Goal: Transaction & Acquisition: Purchase product/service

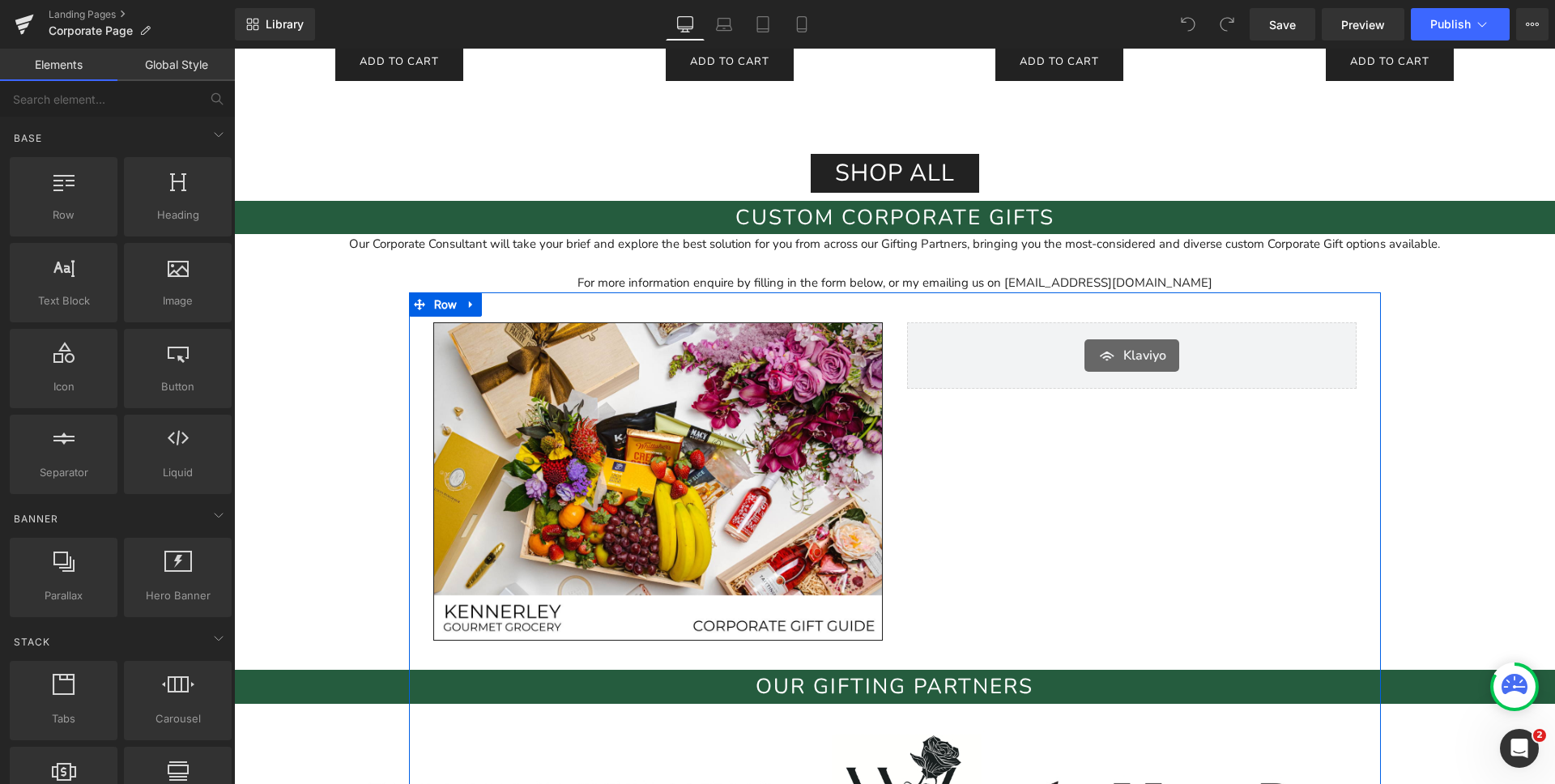
scroll to position [2038, 0]
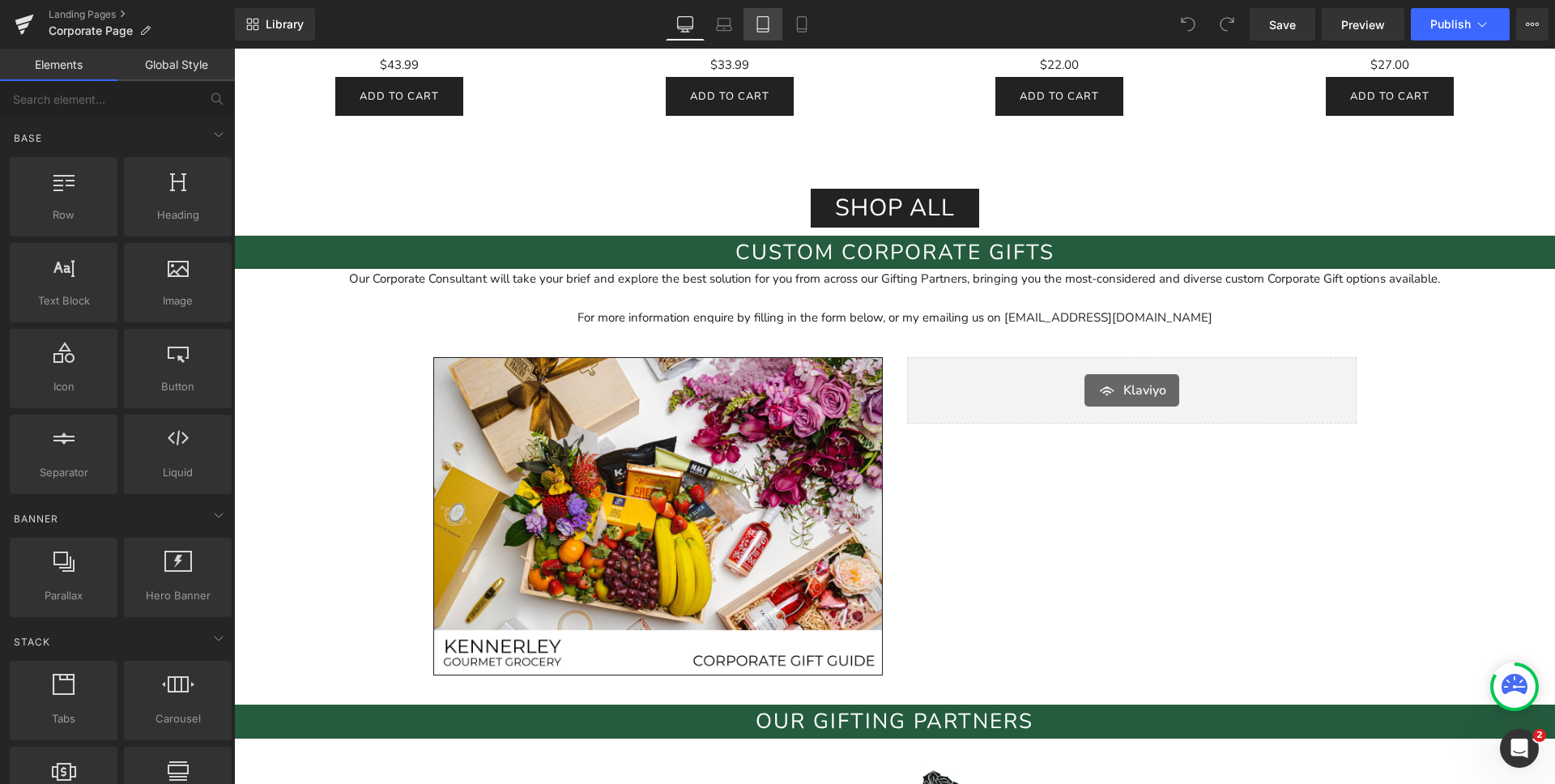
click at [773, 23] on link "Tablet" at bounding box center [763, 24] width 39 height 33
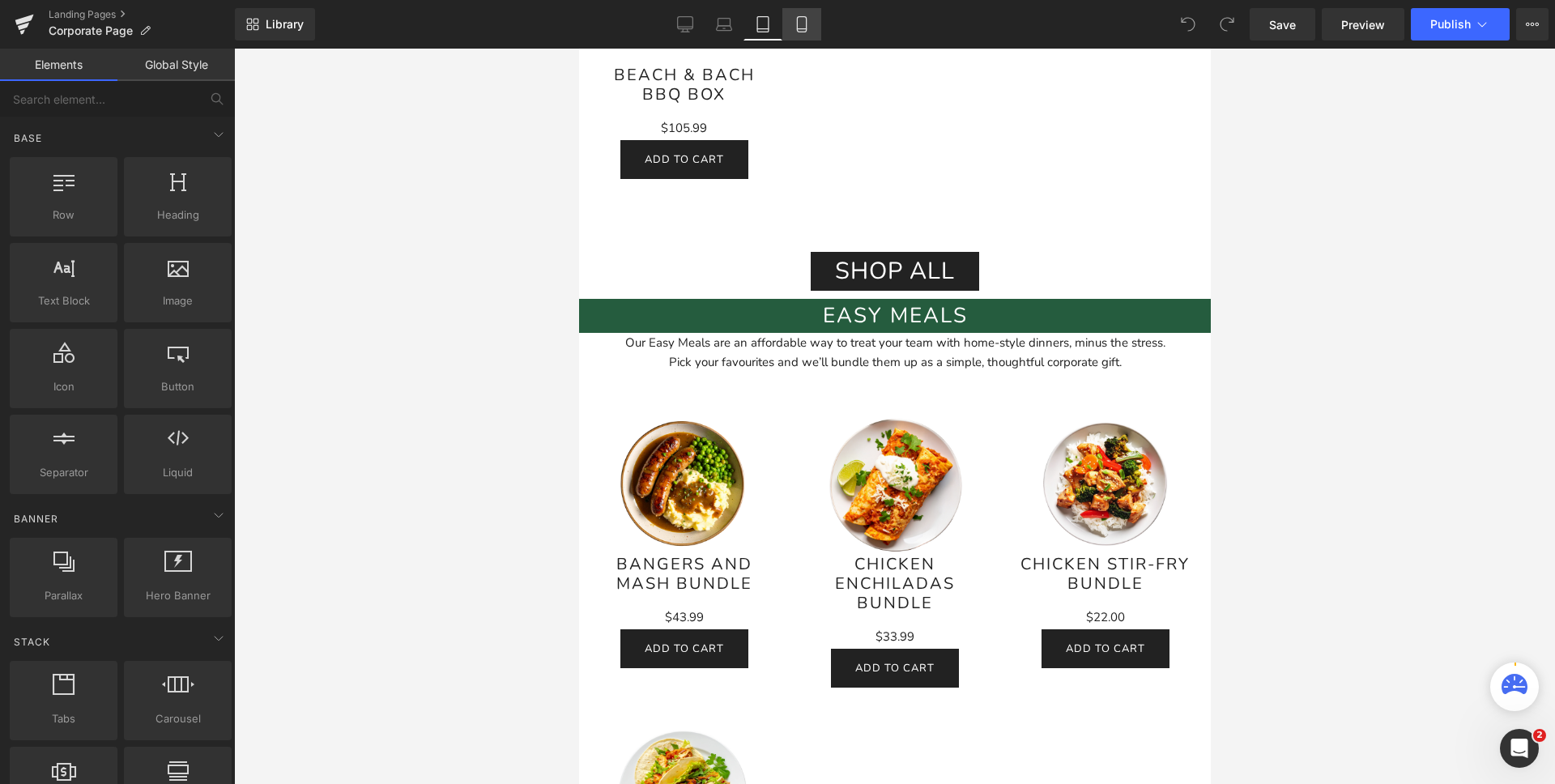
click at [801, 22] on icon at bounding box center [802, 24] width 16 height 16
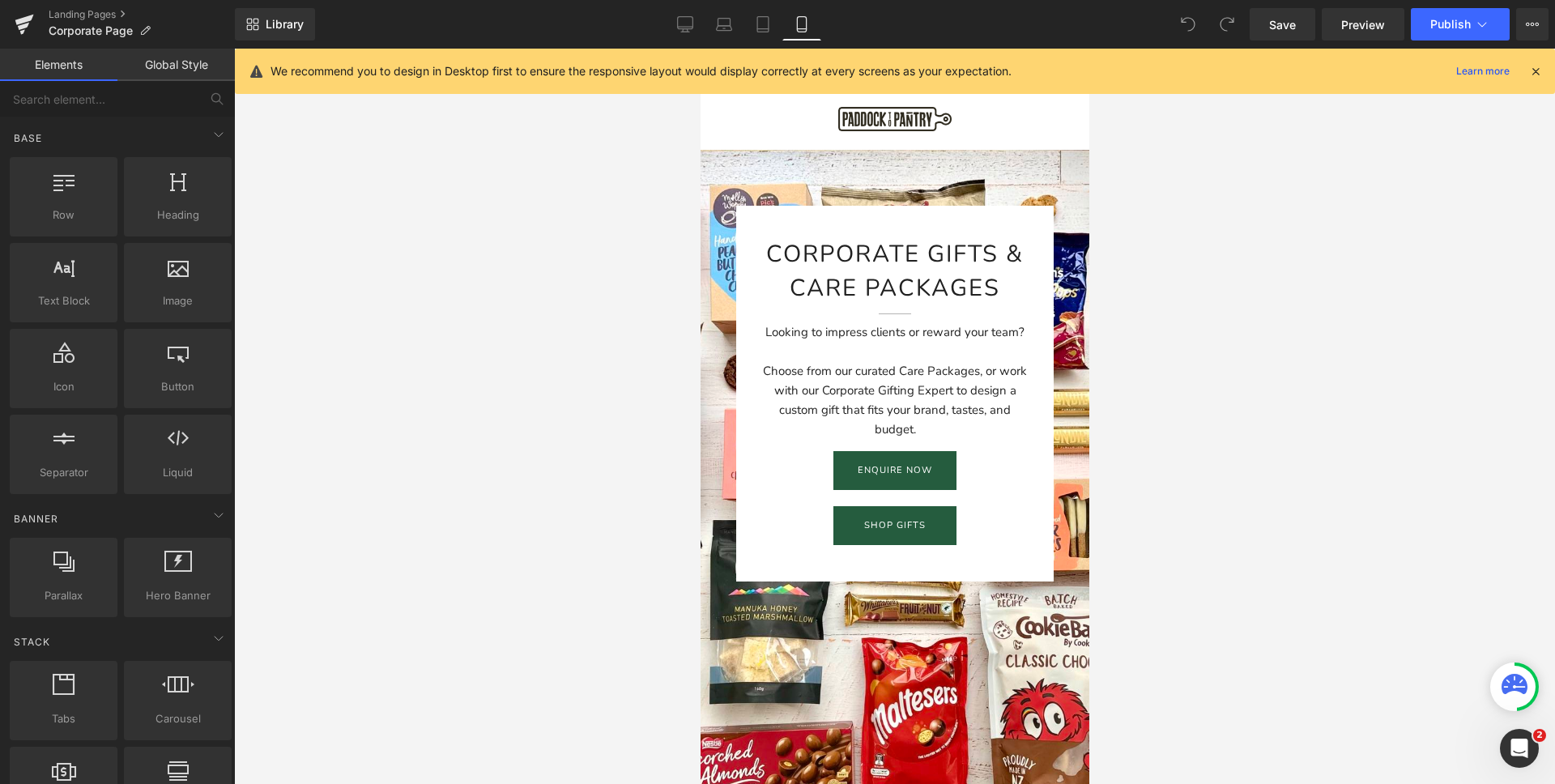
scroll to position [0, 0]
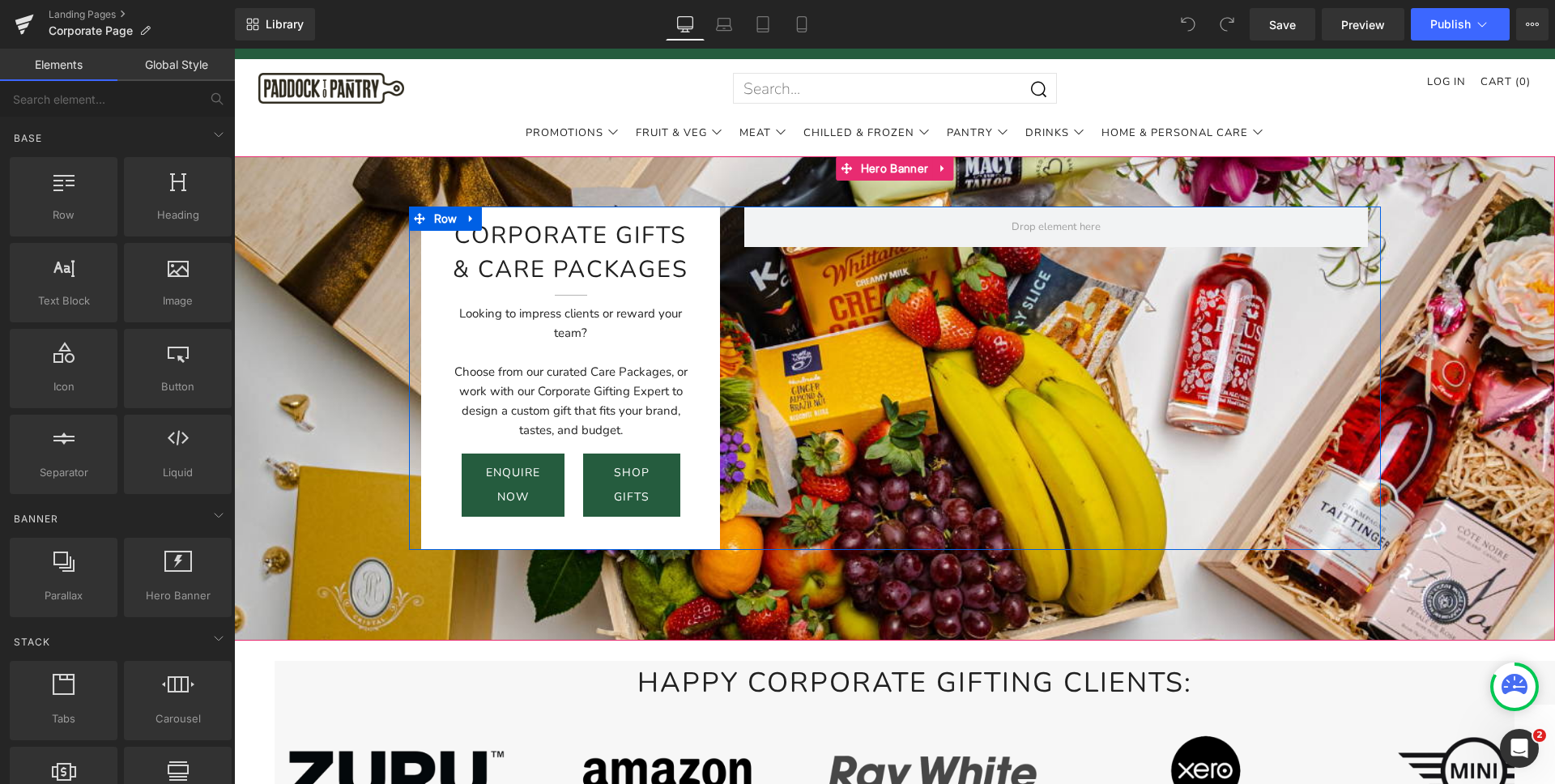
scroll to position [24, 0]
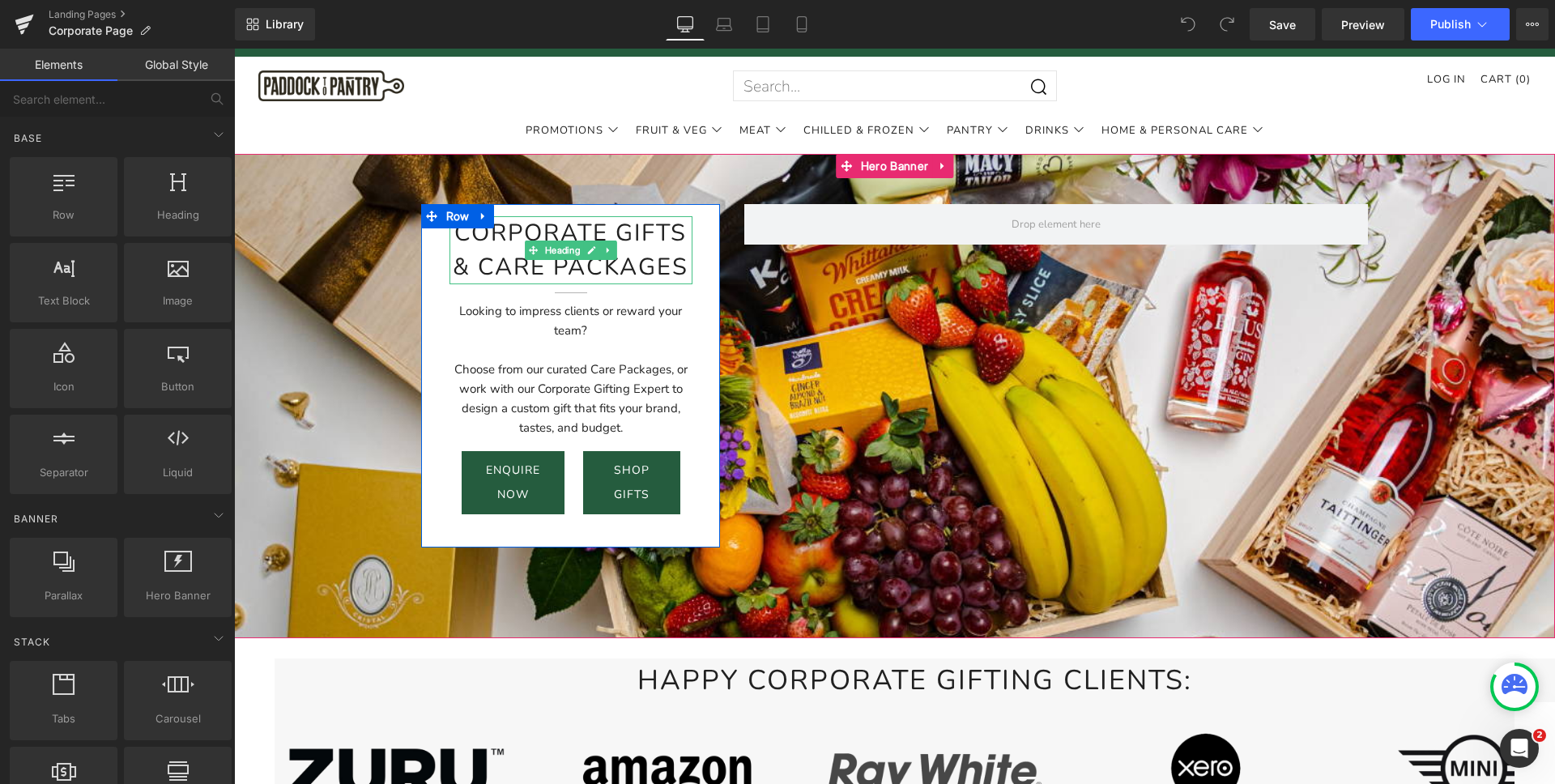
click at [674, 239] on h1 "Corporate Gifts & Care packages" at bounding box center [571, 250] width 244 height 68
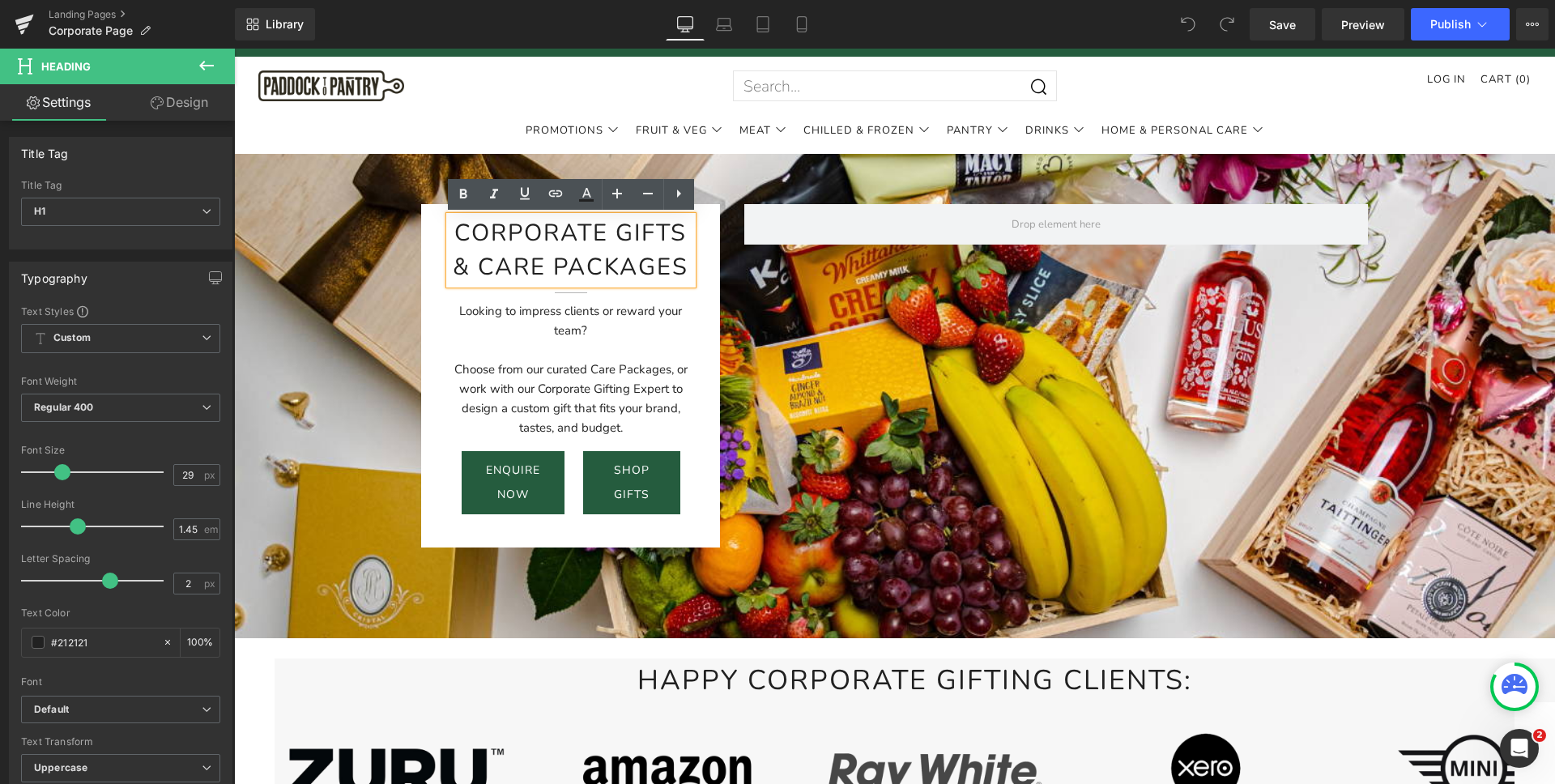
click at [673, 271] on h1 "Corporate Gifts & Care packages" at bounding box center [571, 250] width 244 height 68
click at [621, 465] on span "shop gifts" at bounding box center [631, 482] width 35 height 48
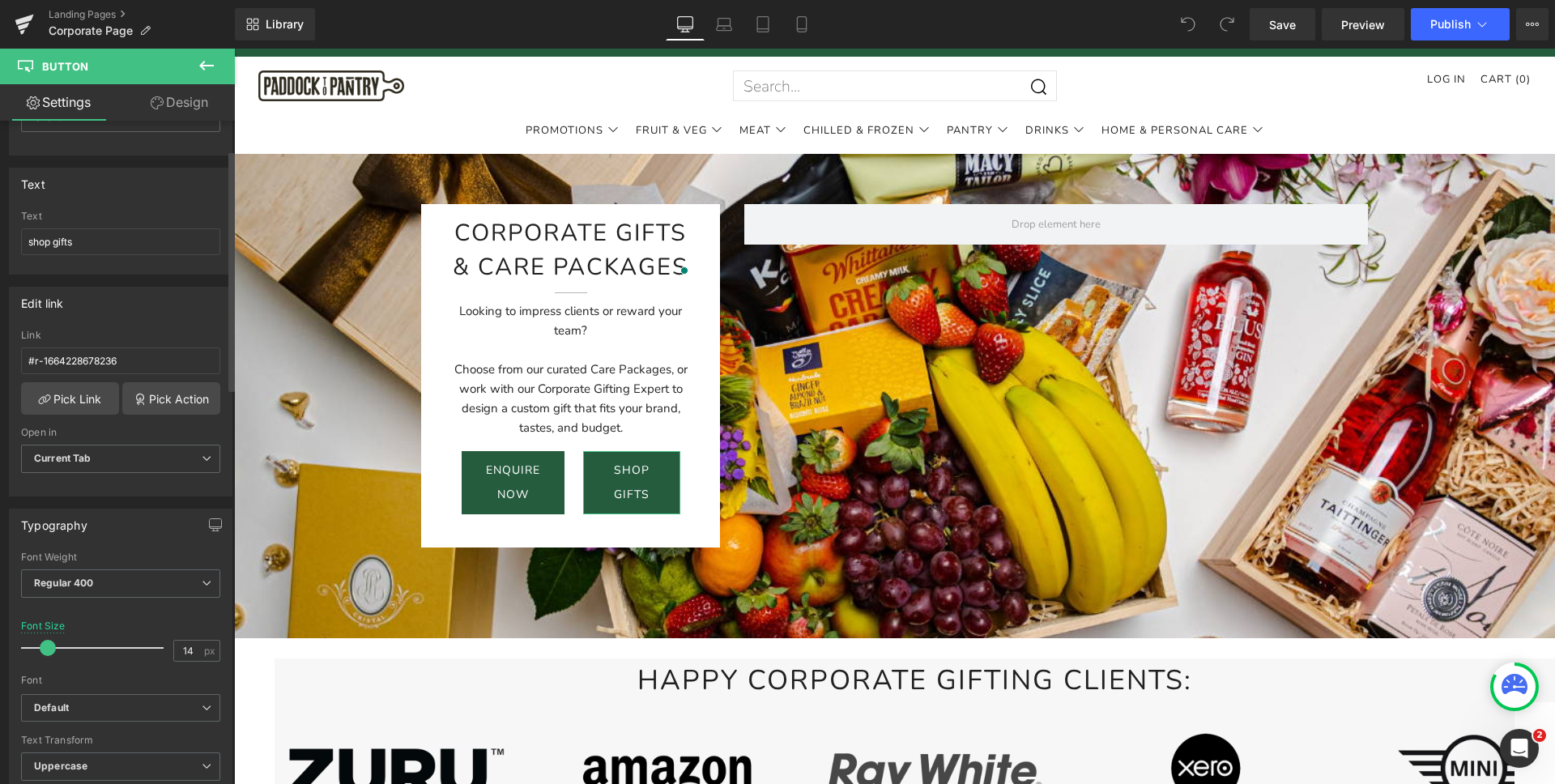
scroll to position [98, 0]
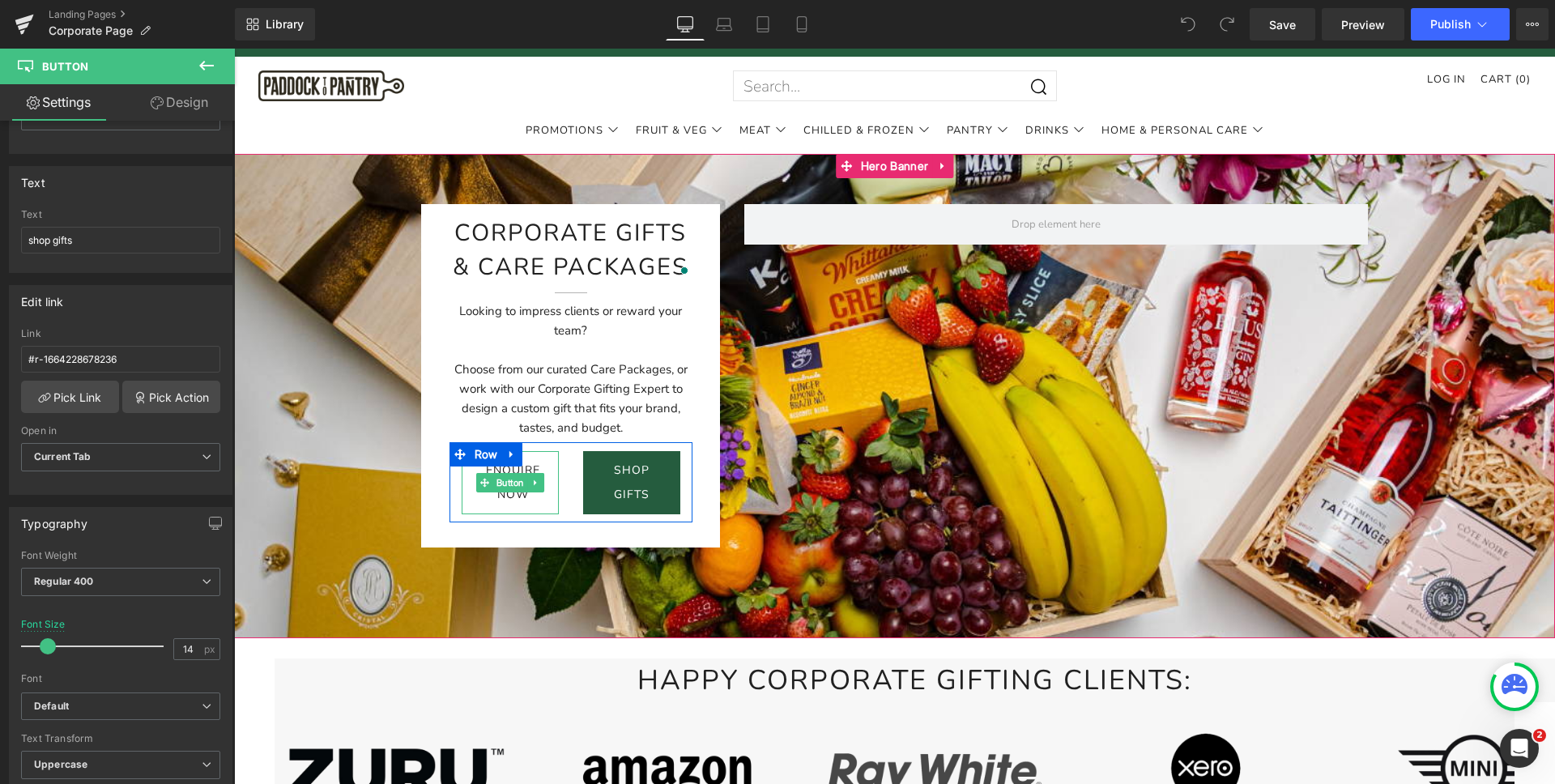
click at [539, 464] on span "enquire now" at bounding box center [512, 482] width 54 height 48
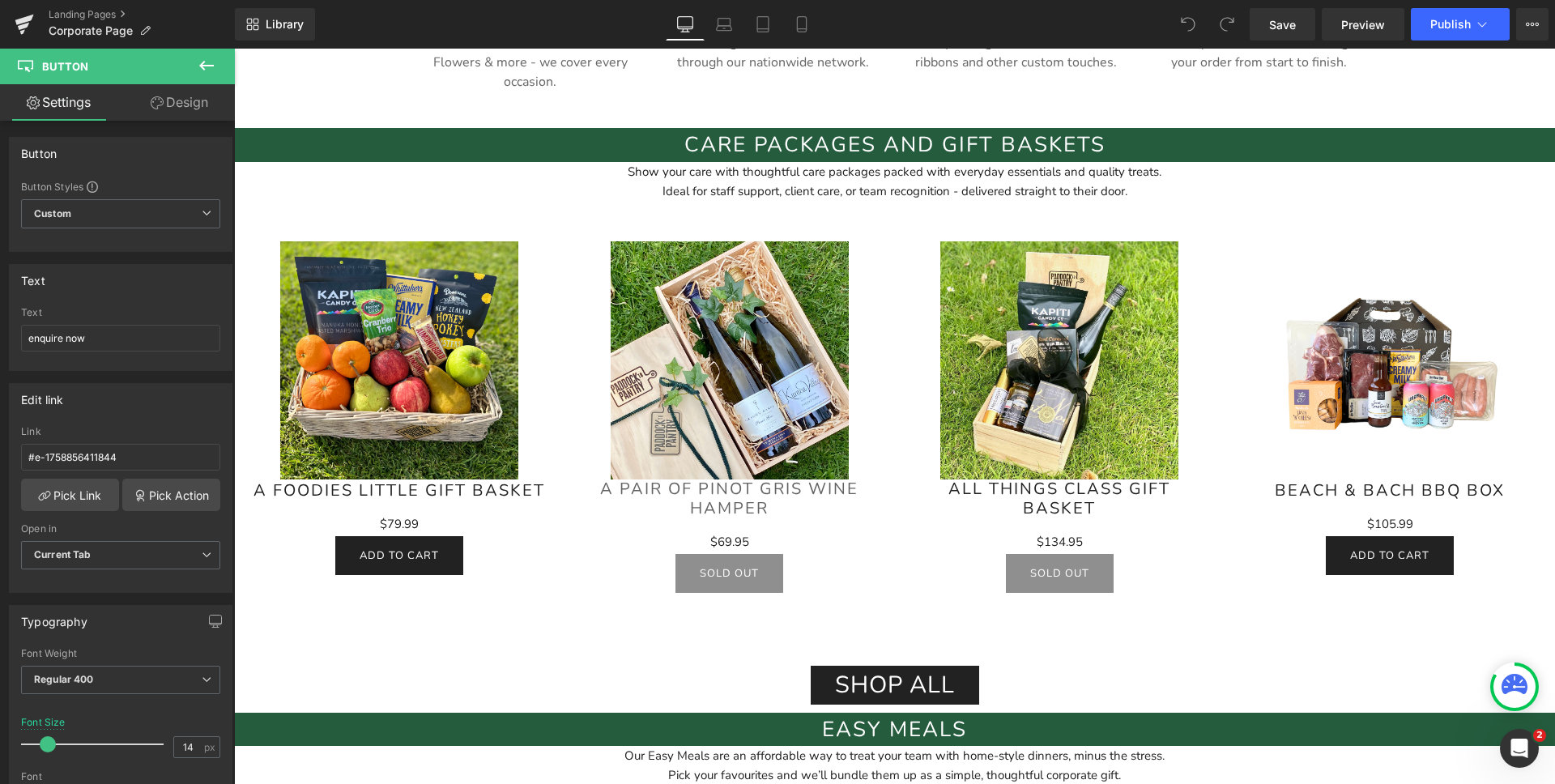
scroll to position [1003, 0]
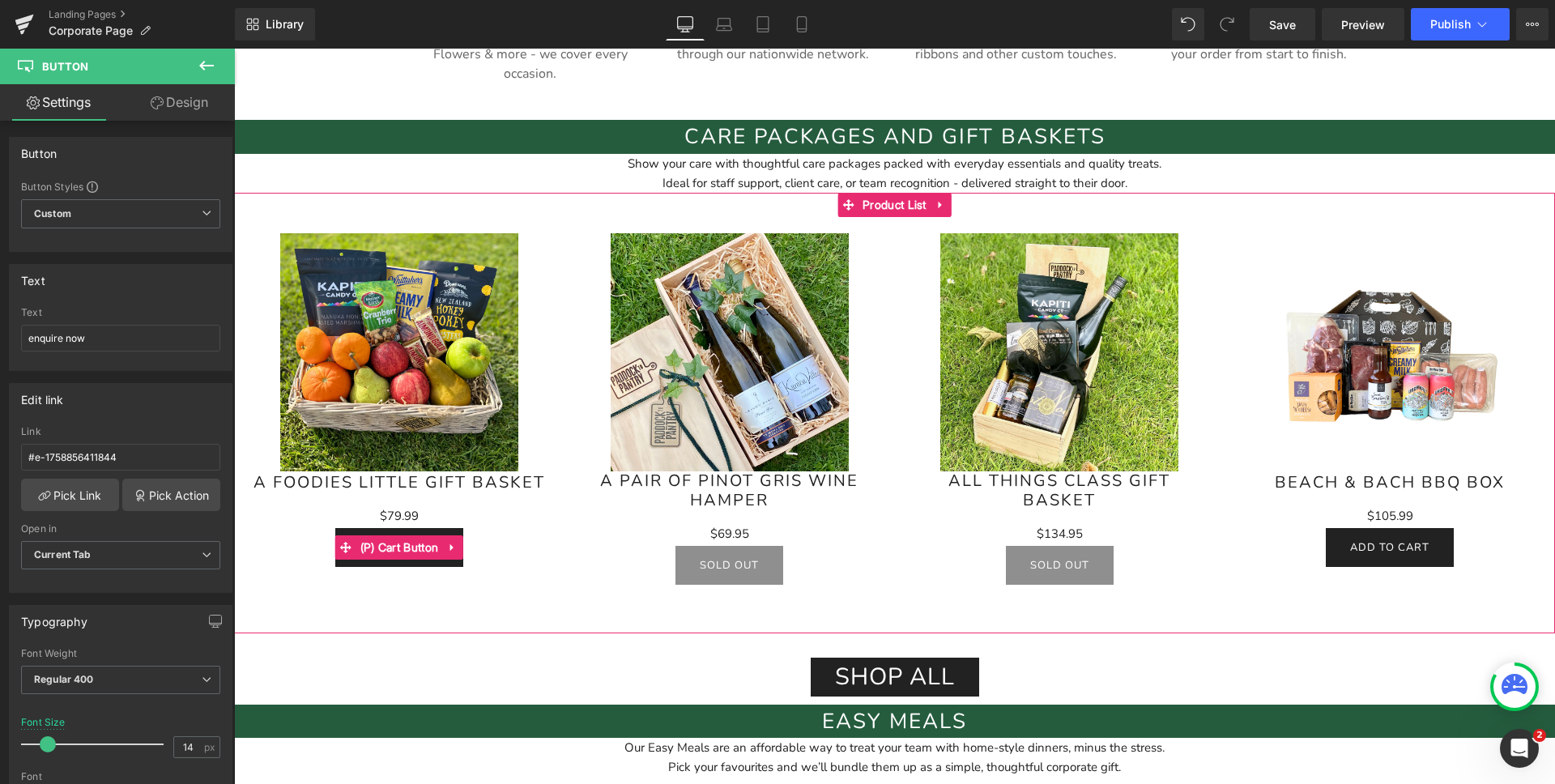
click at [424, 539] on span "(P) Cart Button" at bounding box center [400, 547] width 87 height 24
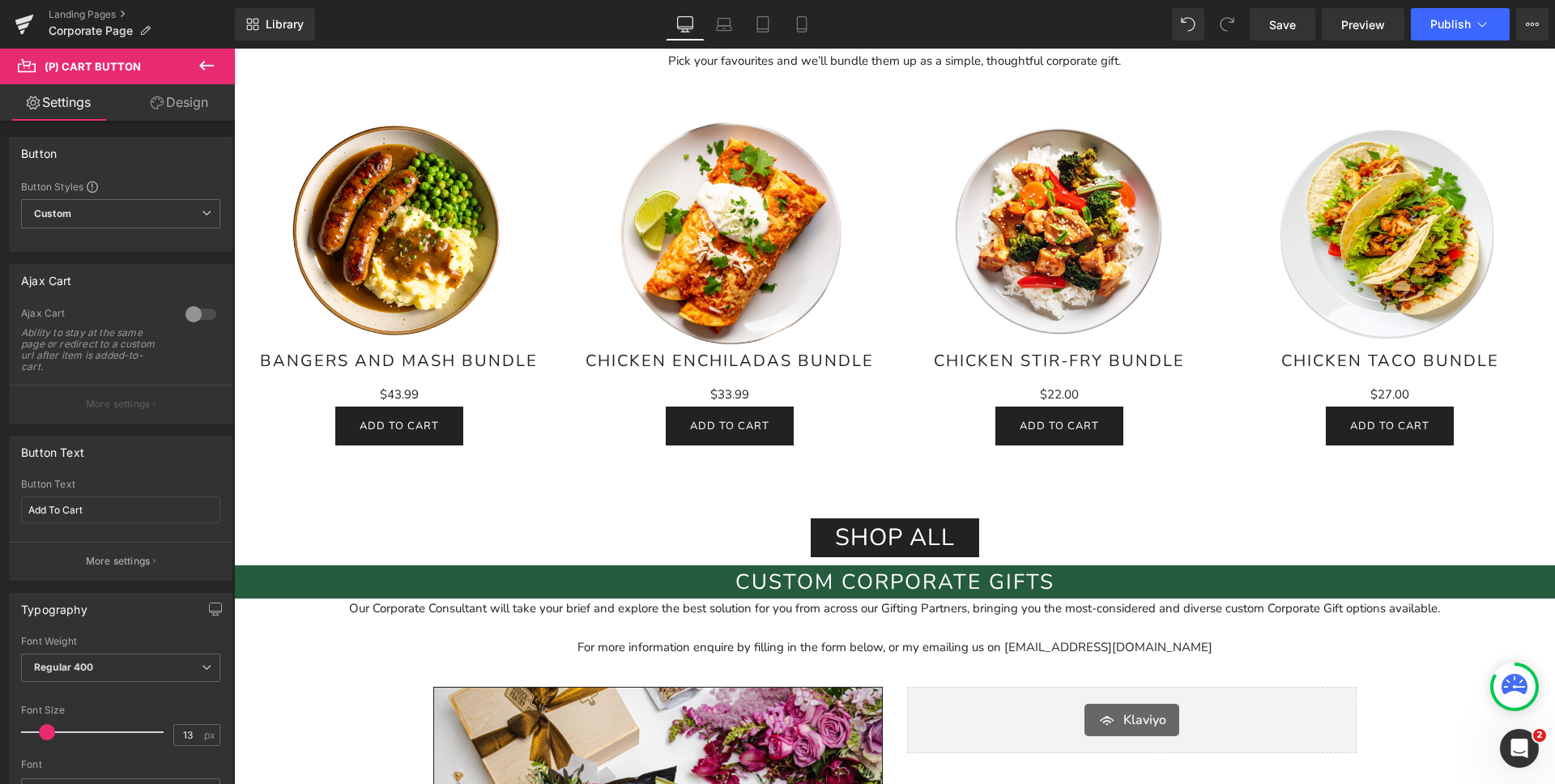
scroll to position [1793, 0]
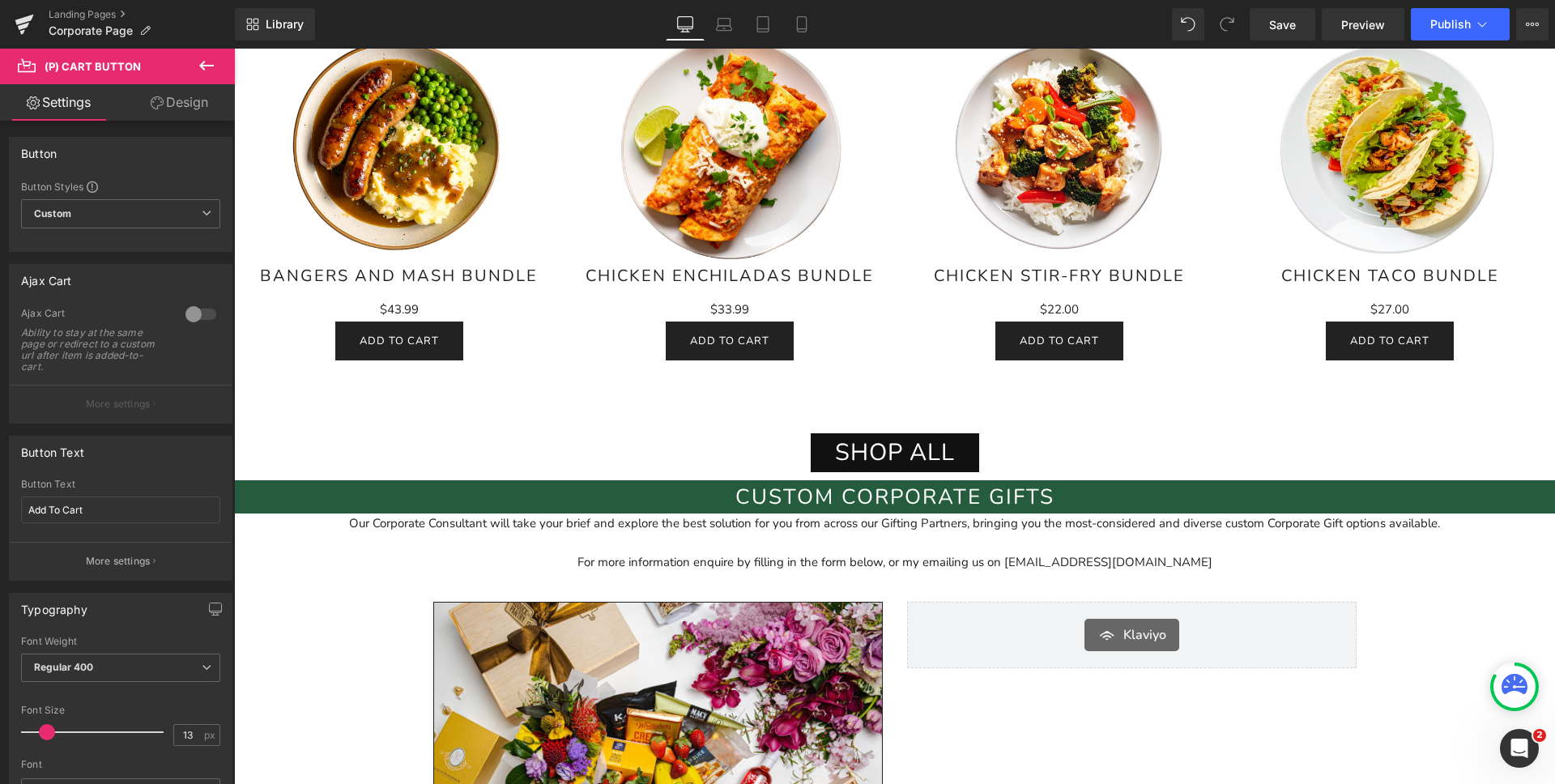
click at [888, 456] on div "Shop all Button" at bounding box center [895, 452] width 948 height 39
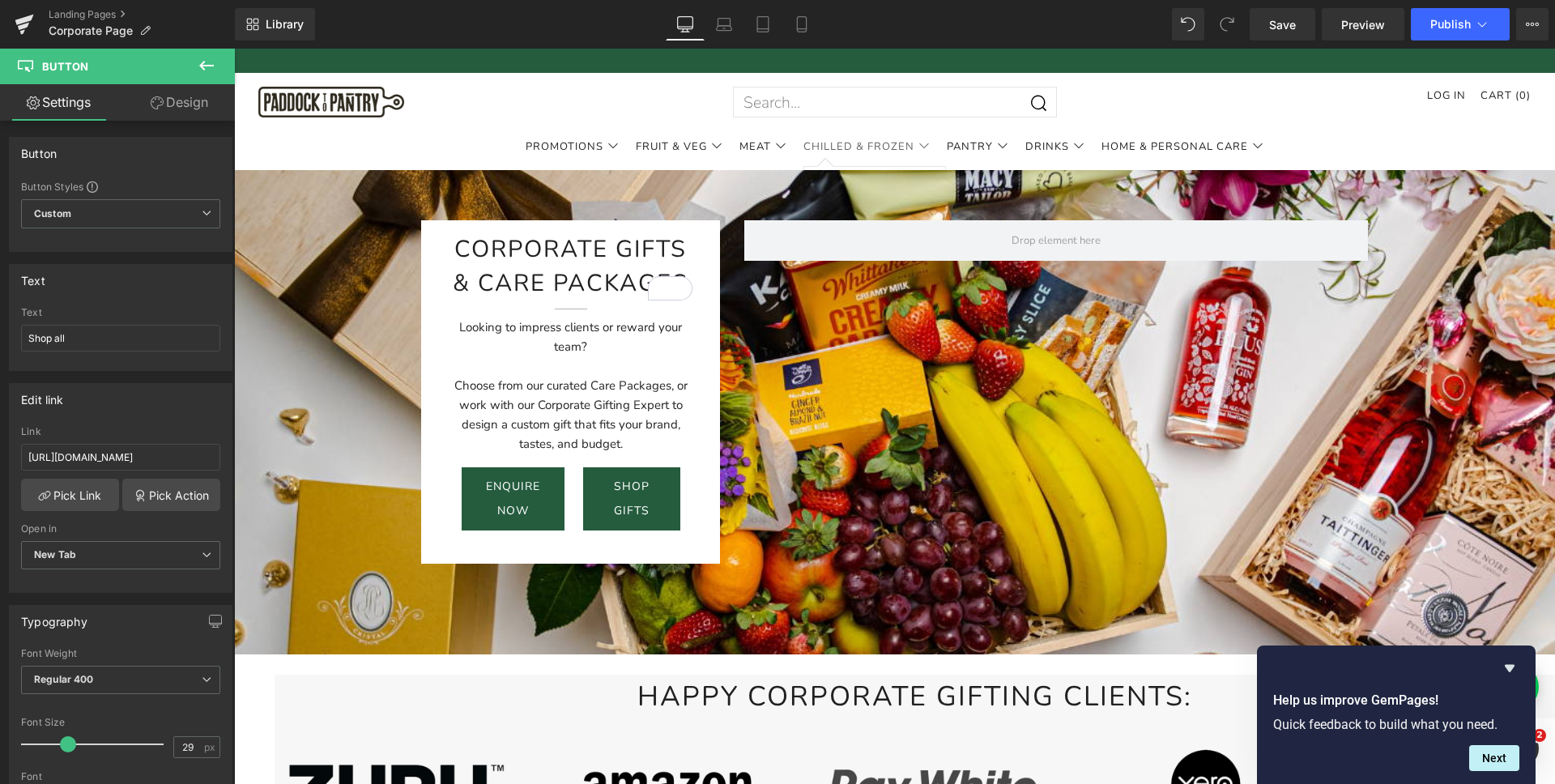
scroll to position [11, 0]
